Goal: Information Seeking & Learning: Learn about a topic

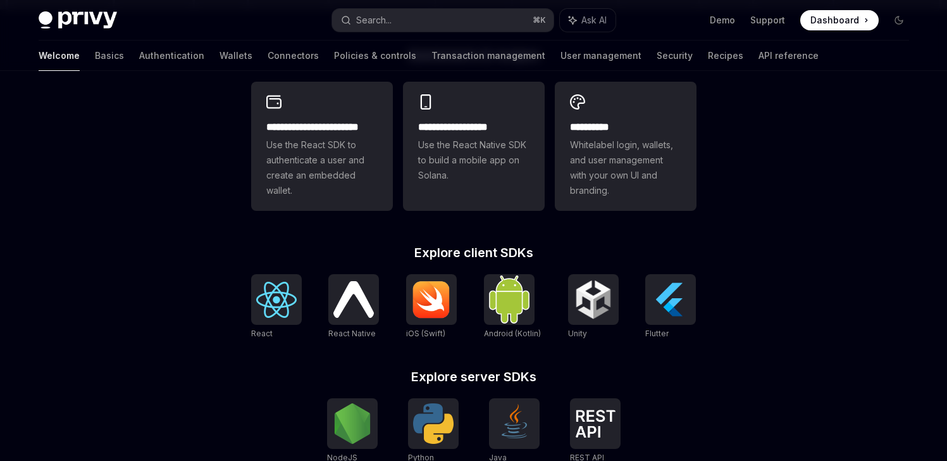
scroll to position [354, 0]
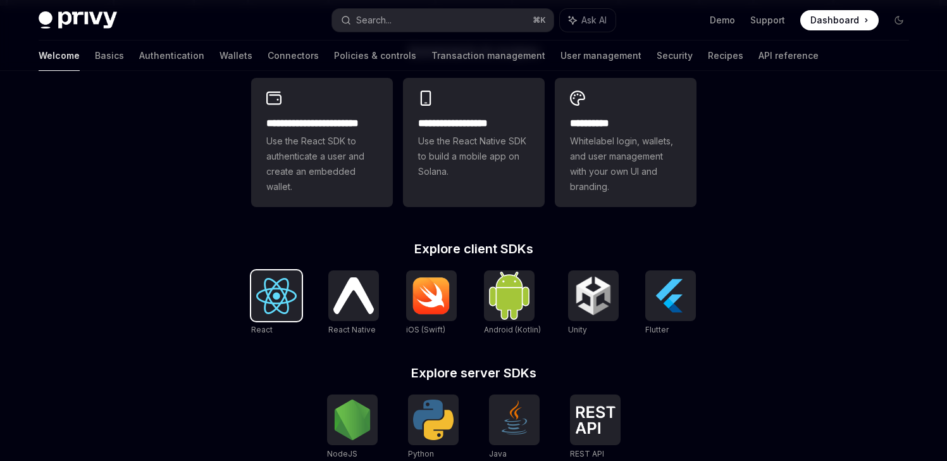
click at [287, 290] on img at bounding box center [276, 296] width 40 height 36
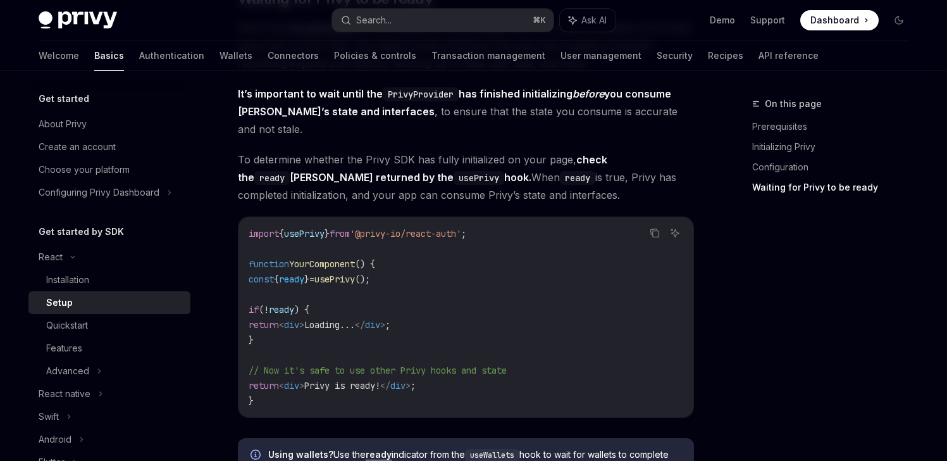
scroll to position [1398, 0]
drag, startPoint x: 420, startPoint y: 260, endPoint x: 249, endPoint y: 261, distance: 171.5
click at [249, 261] on code "import { usePrivy } from '@privy-io/react-auth' ; function YourComponent () { c…" at bounding box center [466, 316] width 435 height 182
copy span "const { ready } = usePrivy ();"
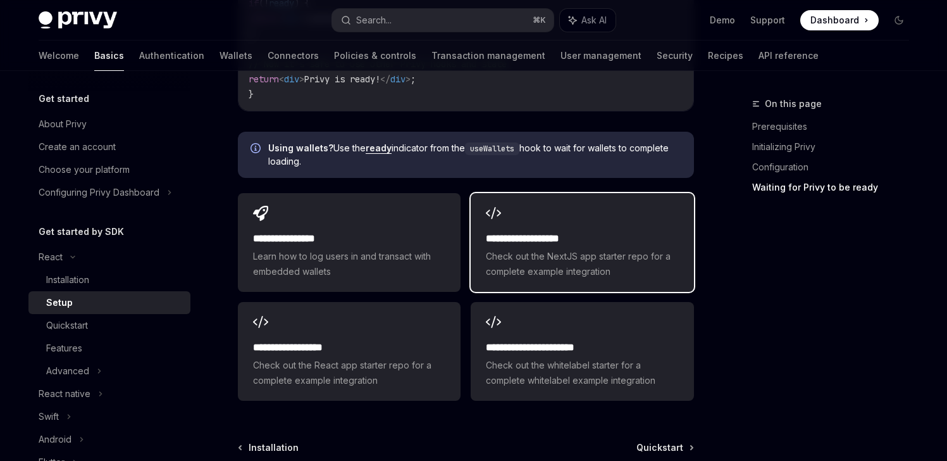
scroll to position [1703, 0]
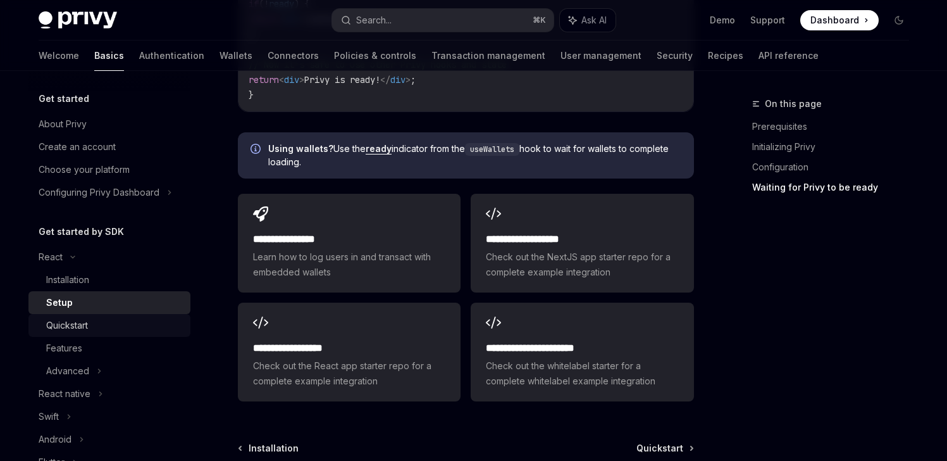
click at [101, 323] on div "Quickstart" at bounding box center [114, 325] width 137 height 15
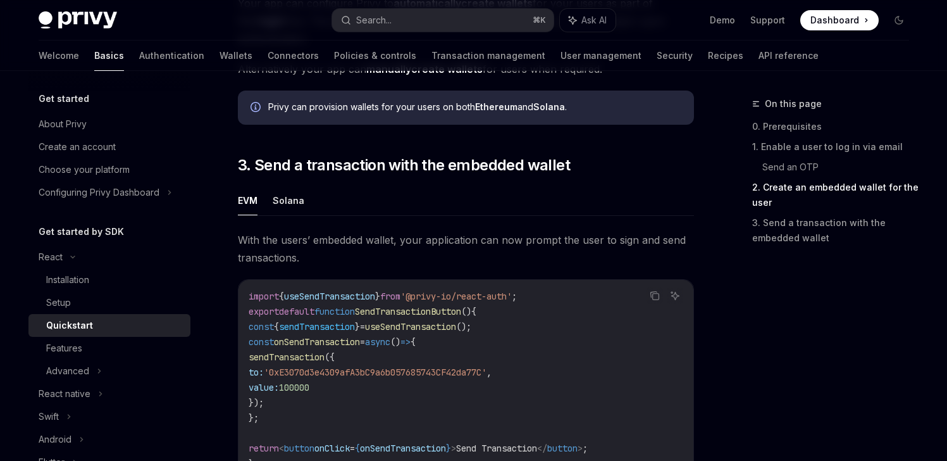
scroll to position [1038, 0]
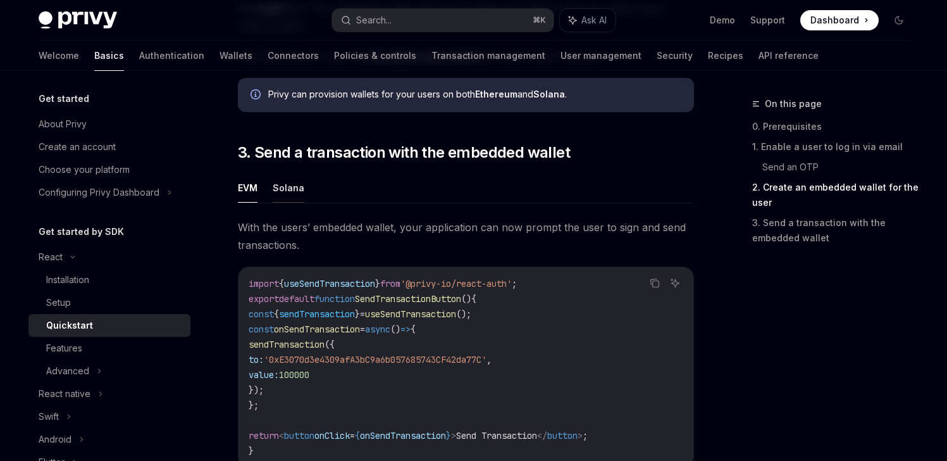
click at [281, 193] on button "Solana" at bounding box center [289, 188] width 32 height 30
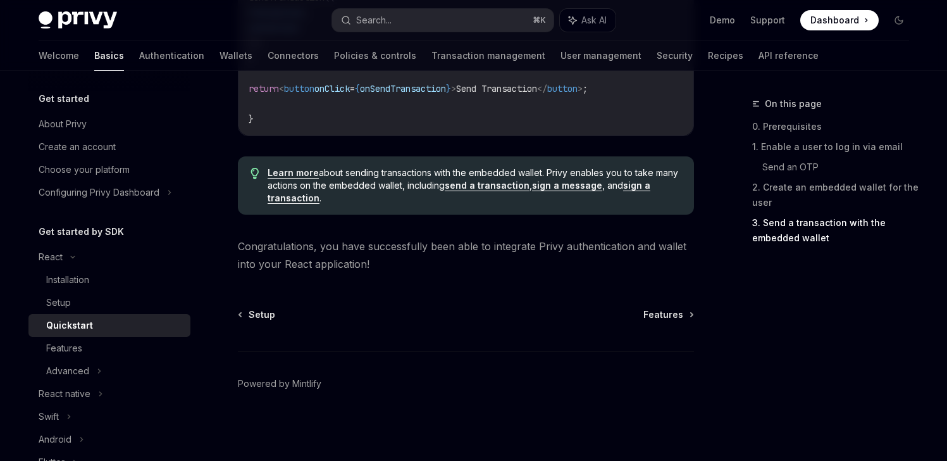
scroll to position [1592, 0]
click at [675, 315] on span "Features" at bounding box center [663, 314] width 40 height 13
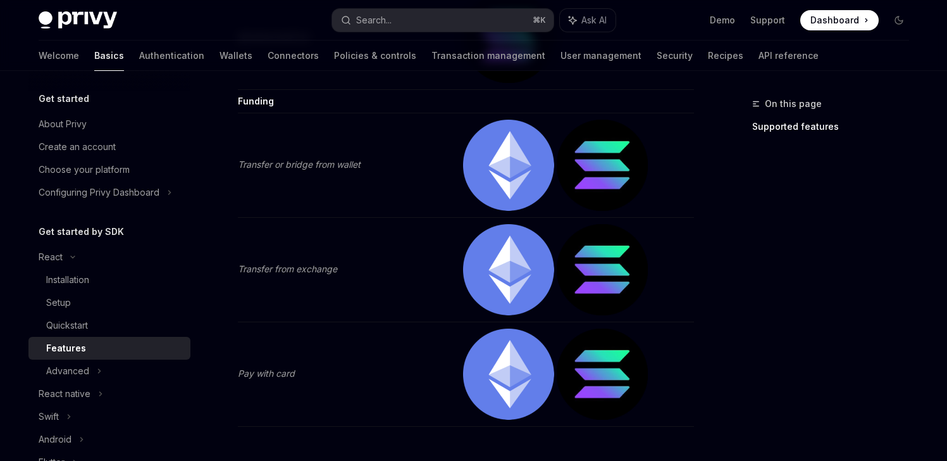
scroll to position [2797, 0]
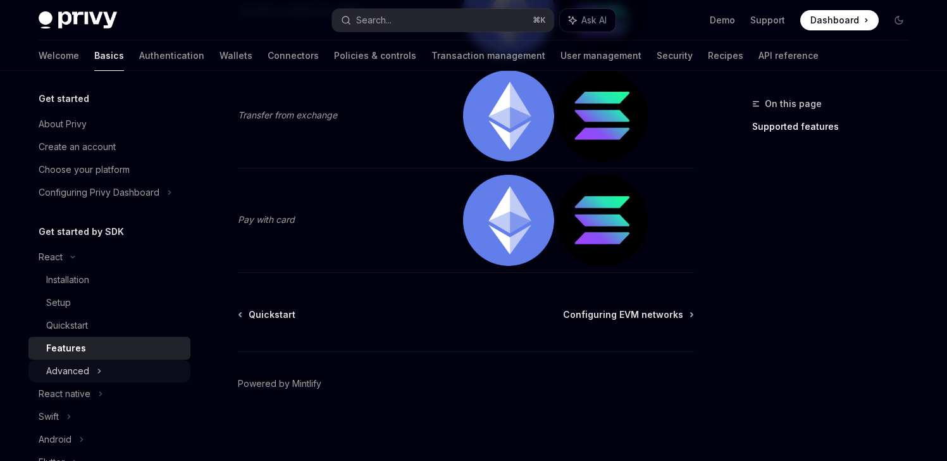
click at [94, 368] on div "Advanced" at bounding box center [109, 370] width 162 height 23
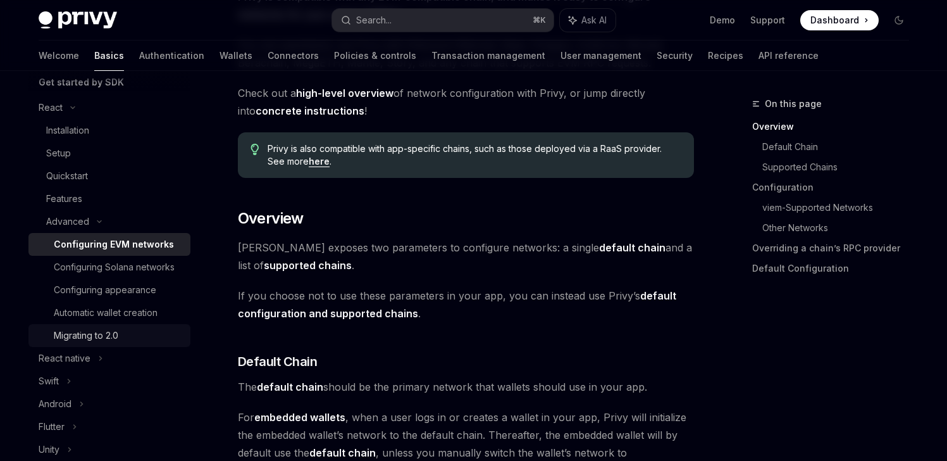
scroll to position [153, 0]
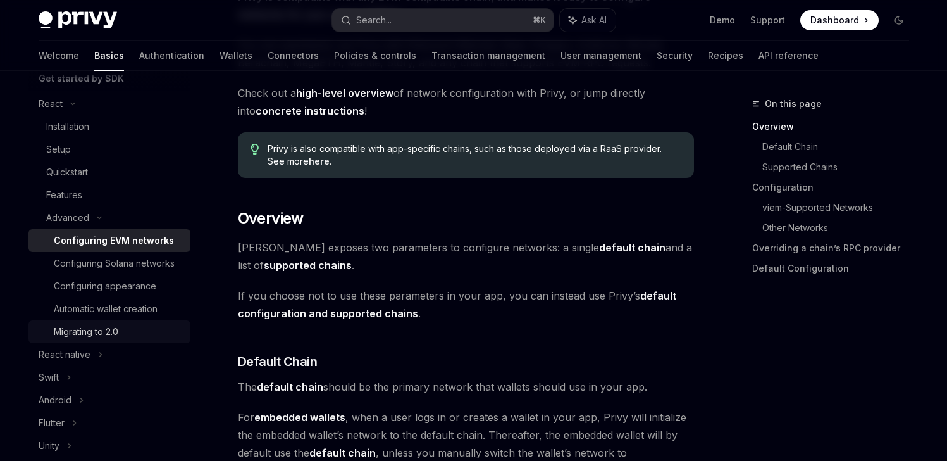
click at [121, 339] on div "Migrating to 2.0" at bounding box center [118, 331] width 129 height 15
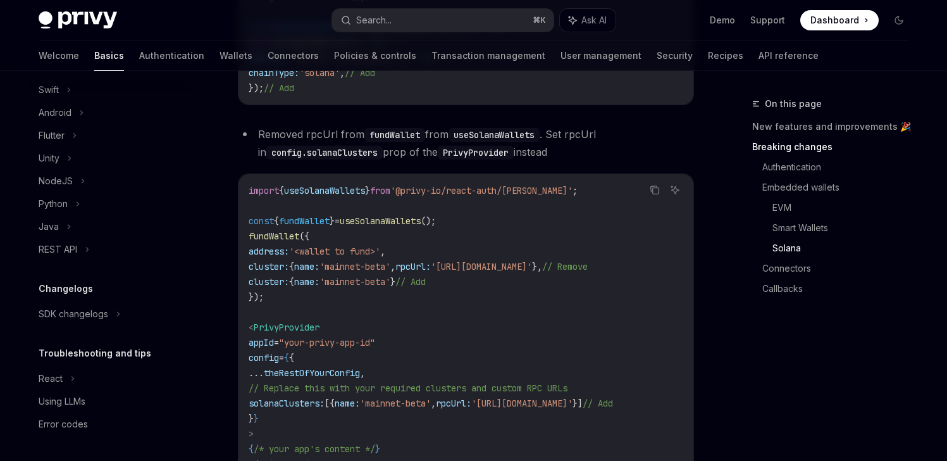
scroll to position [2315, 0]
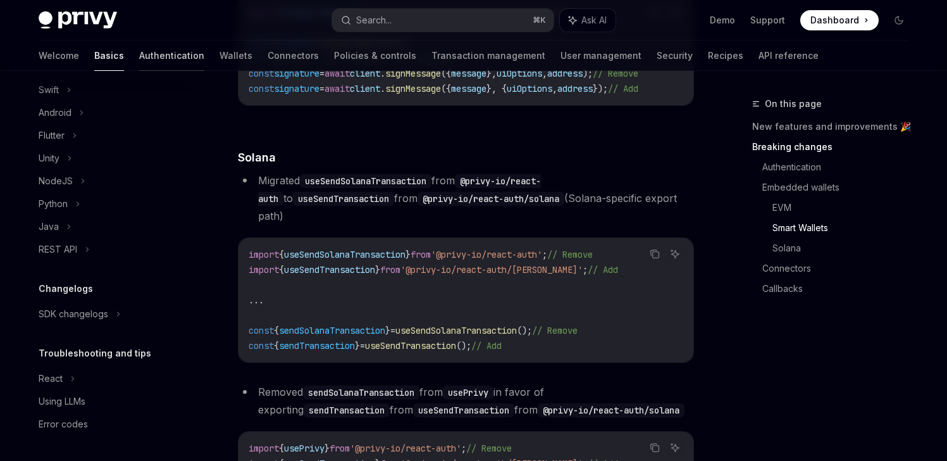
click at [139, 56] on link "Authentication" at bounding box center [171, 55] width 65 height 30
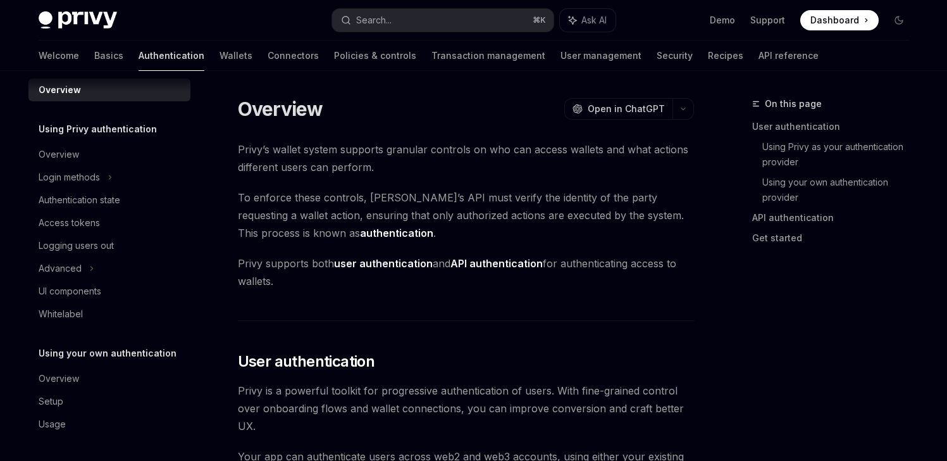
scroll to position [13, 0]
click at [89, 199] on div "Authentication state" at bounding box center [80, 199] width 82 height 15
type textarea "*"
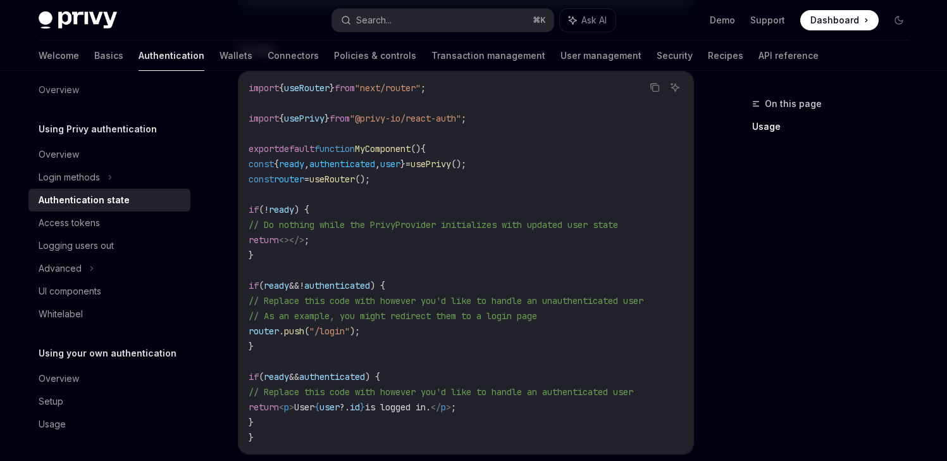
scroll to position [409, 0]
drag, startPoint x: 390, startPoint y: 178, endPoint x: 246, endPoint y: 179, distance: 144.3
click at [246, 179] on div "import { useRouter } from "next/router" ; import { usePrivy } from "@privy-io/r…" at bounding box center [466, 262] width 455 height 382
copy span "const router = useRouter ();"
click at [658, 89] on icon "Copy the contents from the code block" at bounding box center [655, 87] width 10 height 10
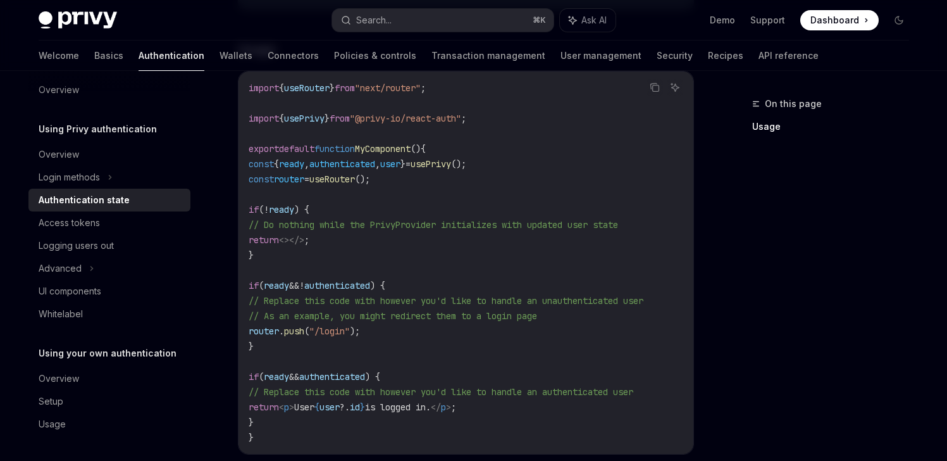
click at [435, 177] on code "import { useRouter } from "next/router" ; import { usePrivy } from "@privy-io/r…" at bounding box center [466, 262] width 435 height 364
drag, startPoint x: 364, startPoint y: 182, endPoint x: 245, endPoint y: 178, distance: 119.0
click at [245, 178] on div "import { useRouter } from "next/router" ; import { usePrivy } from "@privy-io/r…" at bounding box center [466, 262] width 455 height 382
copy span "const router = useRouter ();"
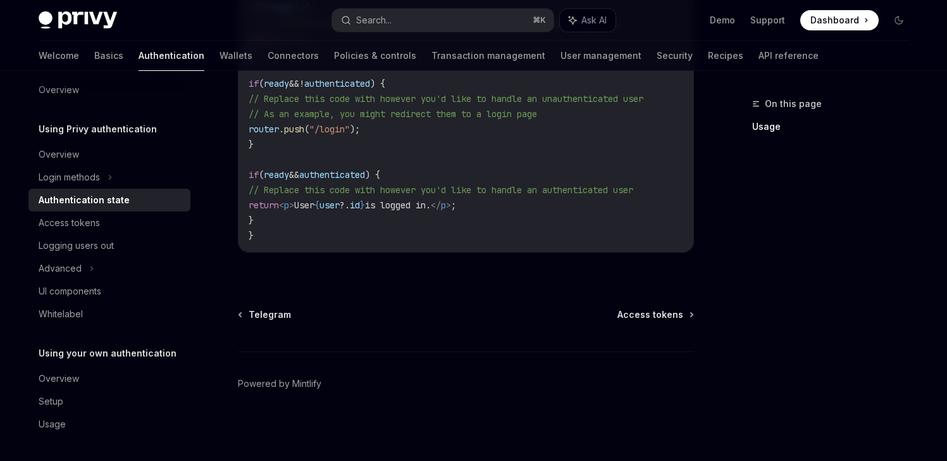
scroll to position [616, 0]
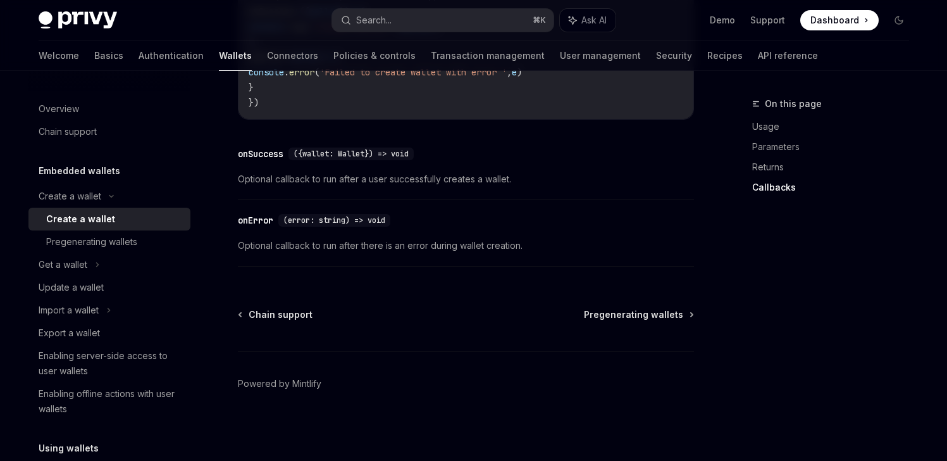
scroll to position [1052, 0]
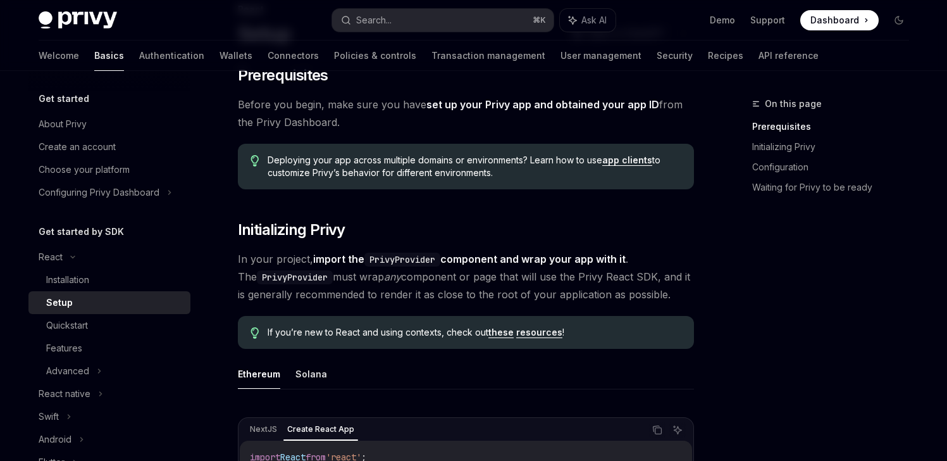
scroll to position [91, 0]
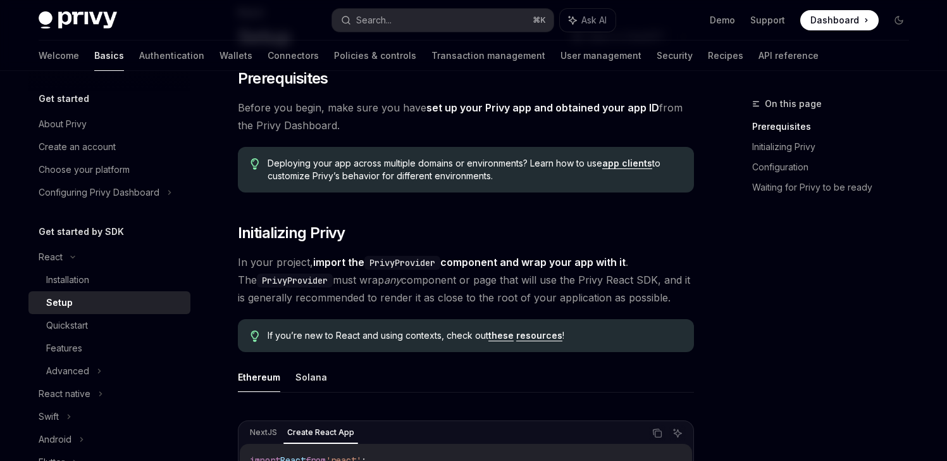
click at [630, 164] on link "app clients" at bounding box center [627, 163] width 50 height 11
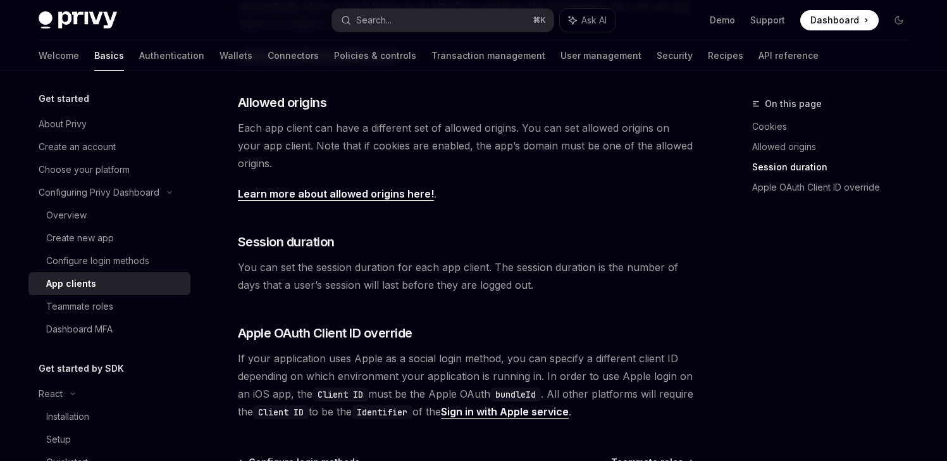
scroll to position [550, 0]
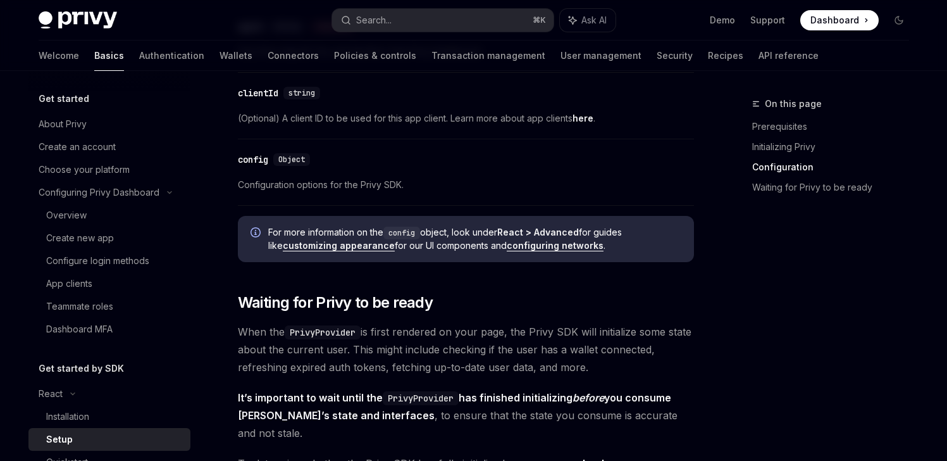
scroll to position [1094, 0]
click at [336, 245] on link "customizing appearance" at bounding box center [339, 244] width 112 height 11
type textarea "*"
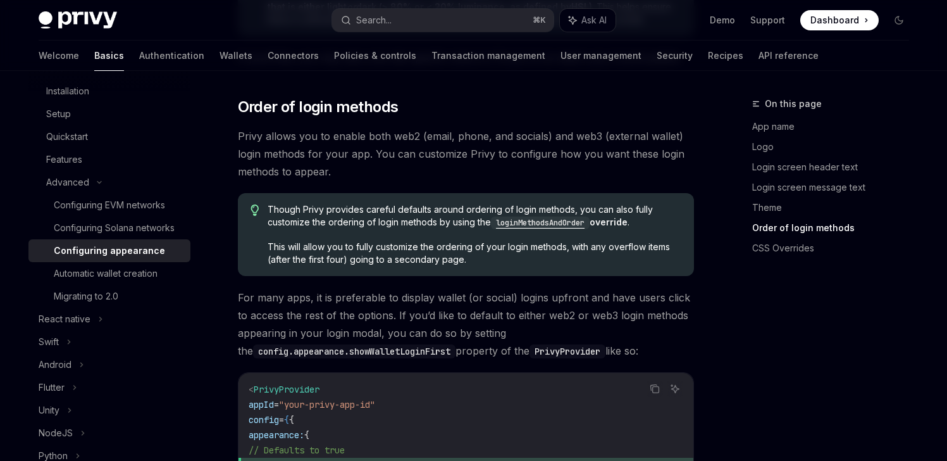
scroll to position [2432, 0]
